Goal: Use online tool/utility: Utilize a website feature to perform a specific function

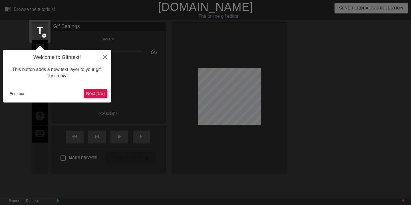
scroll to position [14, 0]
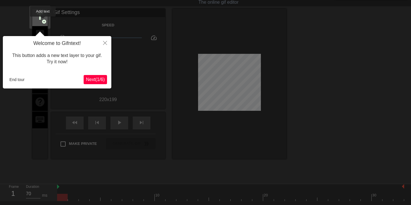
click at [43, 21] on span "add_circle" at bounding box center [44, 21] width 5 height 5
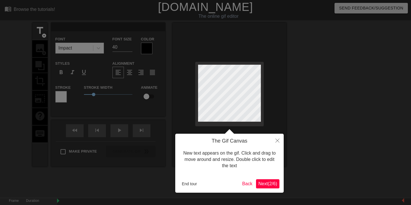
scroll to position [0, 0]
click at [269, 183] on span "Next ( 2 / 6 )" at bounding box center [268, 183] width 19 height 5
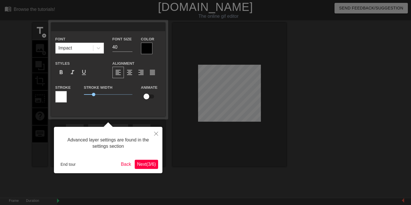
scroll to position [14, 0]
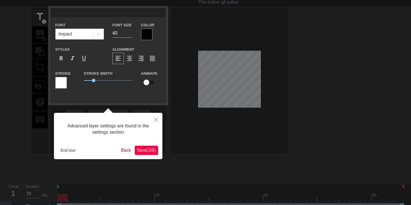
click at [142, 150] on span "Next ( 3 / 6 )" at bounding box center [146, 149] width 19 height 5
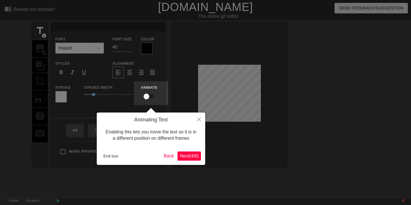
click at [185, 154] on span "Next ( 4 / 6 )" at bounding box center [189, 155] width 19 height 5
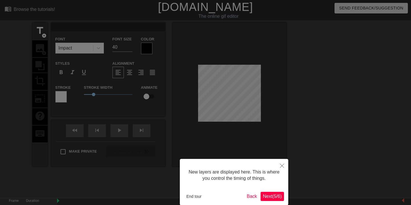
scroll to position [28, 0]
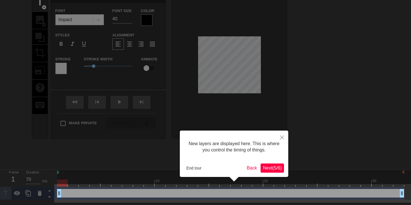
click at [270, 166] on span "Next ( 5 / 6 )" at bounding box center [272, 167] width 19 height 5
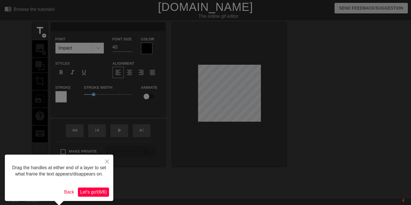
click at [93, 194] on span "Let's go! ( 6 / 6 )" at bounding box center [93, 191] width 27 height 5
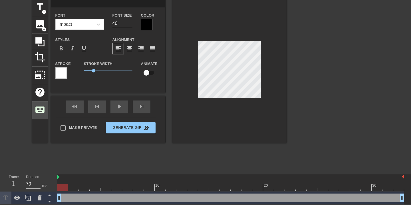
scroll to position [24, 0]
click at [39, 27] on span "image" at bounding box center [40, 24] width 11 height 11
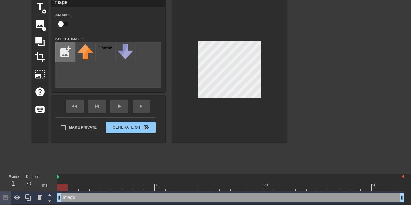
click at [66, 55] on input "file" at bounding box center [65, 51] width 19 height 19
type input "C:\fakepath\IMG_7856.jpeg"
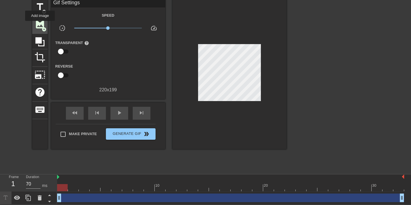
click at [41, 25] on span "image" at bounding box center [40, 24] width 11 height 11
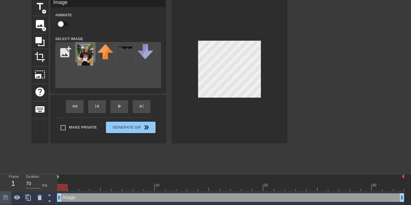
click at [86, 53] on img at bounding box center [85, 54] width 16 height 21
click at [40, 53] on span "crop" at bounding box center [40, 56] width 11 height 11
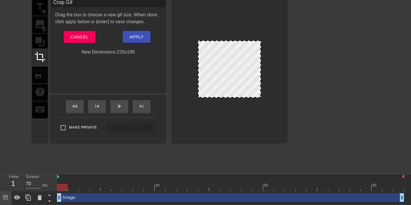
click at [237, 77] on div at bounding box center [229, 69] width 63 height 57
drag, startPoint x: 233, startPoint y: 60, endPoint x: 227, endPoint y: 83, distance: 23.2
click at [227, 83] on div at bounding box center [229, 69] width 63 height 57
drag, startPoint x: 200, startPoint y: 95, endPoint x: 191, endPoint y: 83, distance: 15.0
click at [191, 83] on div at bounding box center [230, 71] width 114 height 144
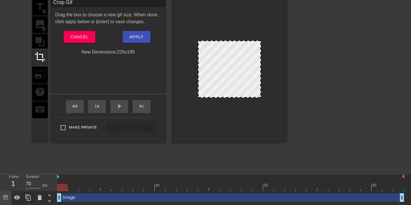
click at [42, 28] on div "title add_circle image add_circle crop photo_size_select_large help keyboard" at bounding box center [39, 71] width 15 height 144
click at [93, 76] on div "Crop Gif Drag the box to choose a new gif size. When done, click apply below or…" at bounding box center [108, 46] width 114 height 94
click at [42, 184] on div "ms" at bounding box center [44, 185] width 5 height 6
click at [105, 147] on div "title add_circle image add_circle crop photo_size_select_large help keyboard Cr…" at bounding box center [159, 84] width 255 height 171
click at [221, 67] on div at bounding box center [229, 69] width 63 height 57
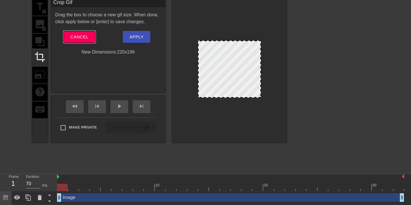
click at [85, 39] on span "Cancel" at bounding box center [80, 36] width 18 height 7
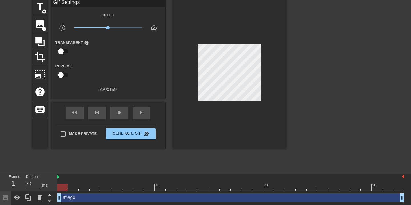
click at [62, 176] on div at bounding box center [230, 177] width 347 height 6
click at [62, 187] on div at bounding box center [62, 186] width 11 height 7
click at [15, 181] on div "1" at bounding box center [13, 183] width 9 height 10
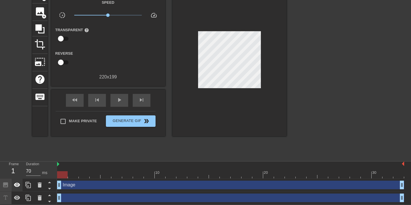
scroll to position [37, 0]
click at [5, 183] on icon at bounding box center [5, 184] width 5 height 5
click at [6, 194] on div at bounding box center [5, 197] width 11 height 13
click at [105, 196] on div "drag_handle drag_handle" at bounding box center [230, 197] width 347 height 9
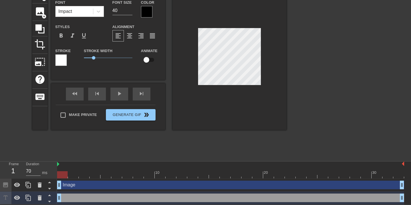
click at [97, 184] on div "Image drag_handle drag_handle" at bounding box center [230, 184] width 347 height 9
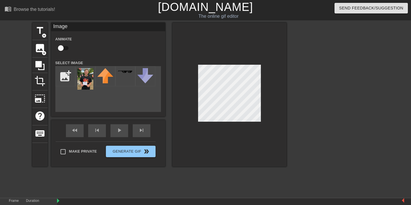
scroll to position [0, 0]
click at [61, 47] on input "checkbox" at bounding box center [61, 48] width 33 height 11
click at [64, 47] on input "checkbox" at bounding box center [66, 48] width 33 height 11
checkbox input "false"
click at [213, 151] on div at bounding box center [230, 95] width 114 height 144
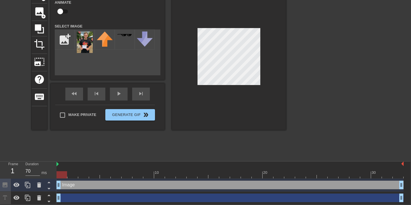
scroll to position [37, 1]
click at [40, 60] on span "photo_size_select_large" at bounding box center [39, 61] width 11 height 11
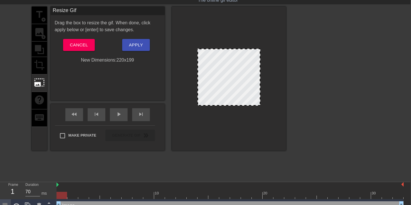
scroll to position [16, 1]
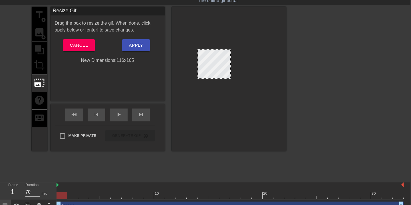
click at [233, 79] on div at bounding box center [229, 77] width 63 height 57
click at [213, 68] on div at bounding box center [214, 64] width 33 height 30
click at [140, 49] on button "Apply" at bounding box center [136, 45] width 28 height 12
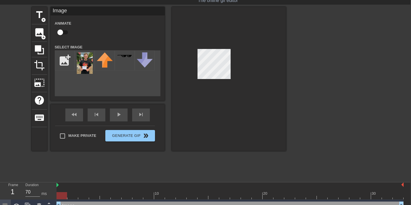
click at [271, 85] on div at bounding box center [229, 79] width 114 height 144
click at [41, 62] on span "crop" at bounding box center [39, 65] width 11 height 11
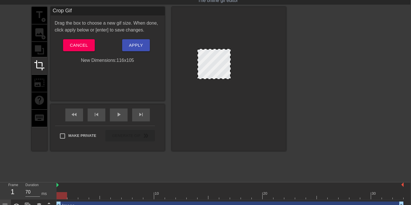
click at [218, 60] on div at bounding box center [214, 64] width 33 height 30
click at [213, 66] on div at bounding box center [214, 64] width 33 height 30
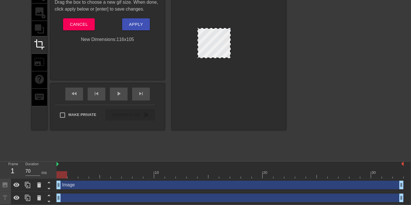
scroll to position [37, 1]
click at [69, 183] on div "Image drag_handle drag_handle" at bounding box center [230, 184] width 347 height 9
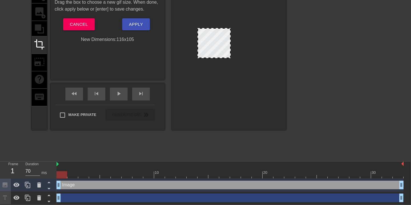
click at [72, 195] on div "drag_handle drag_handle" at bounding box center [230, 197] width 347 height 9
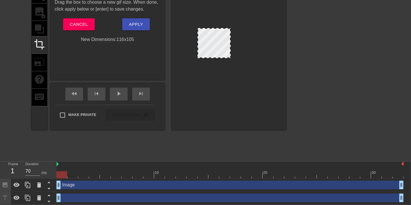
drag, startPoint x: 208, startPoint y: 45, endPoint x: 208, endPoint y: 41, distance: 4.6
click at [208, 41] on div at bounding box center [214, 43] width 33 height 30
click at [210, 43] on div at bounding box center [214, 43] width 33 height 30
click at [194, 84] on div at bounding box center [229, 58] width 114 height 144
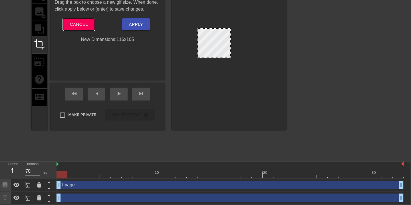
click at [87, 23] on span "Cancel" at bounding box center [79, 24] width 18 height 7
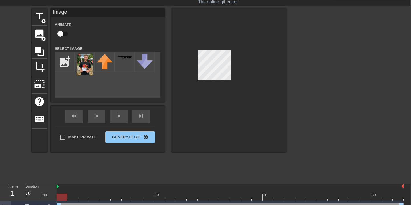
scroll to position [14, 1]
click at [40, 115] on span "keyboard" at bounding box center [39, 119] width 11 height 11
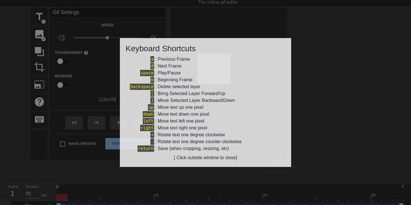
click at [44, 136] on div at bounding box center [205, 102] width 411 height 205
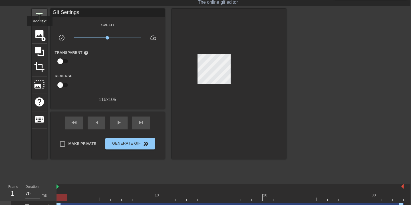
click at [40, 9] on div "title add_circle" at bounding box center [39, 17] width 15 height 17
